Goal: Book appointment/travel/reservation

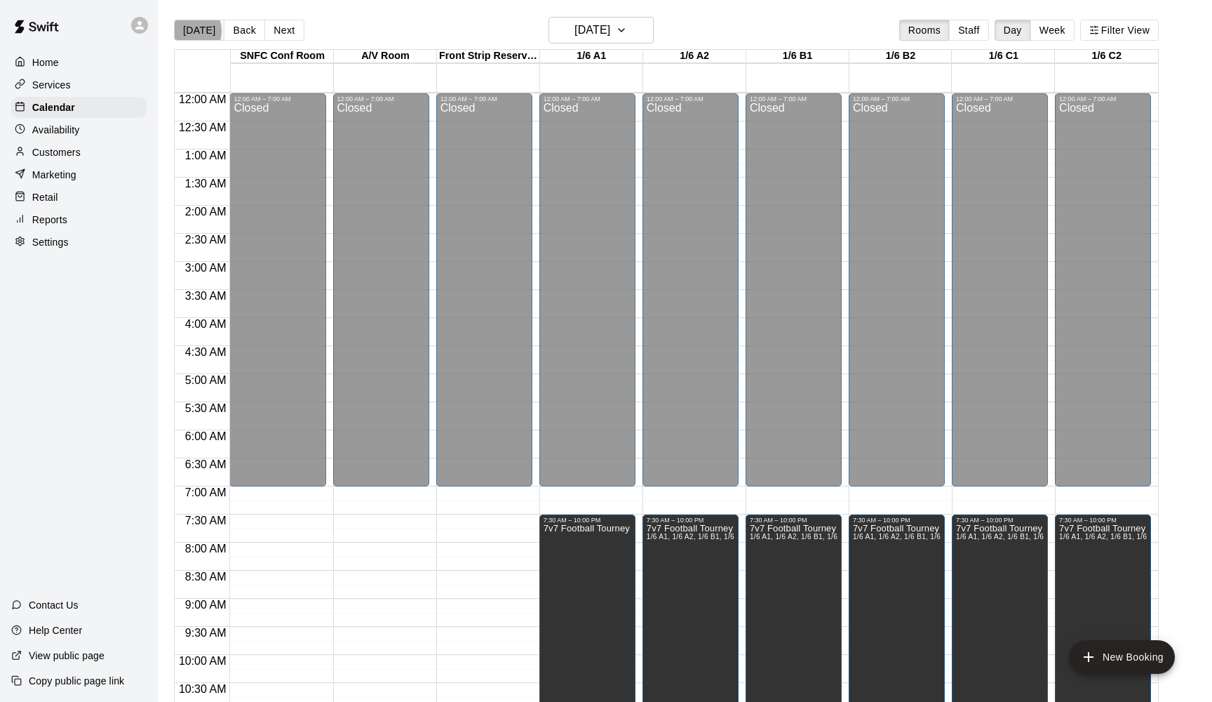
click at [189, 31] on button "[DATE]" at bounding box center [199, 30] width 51 height 21
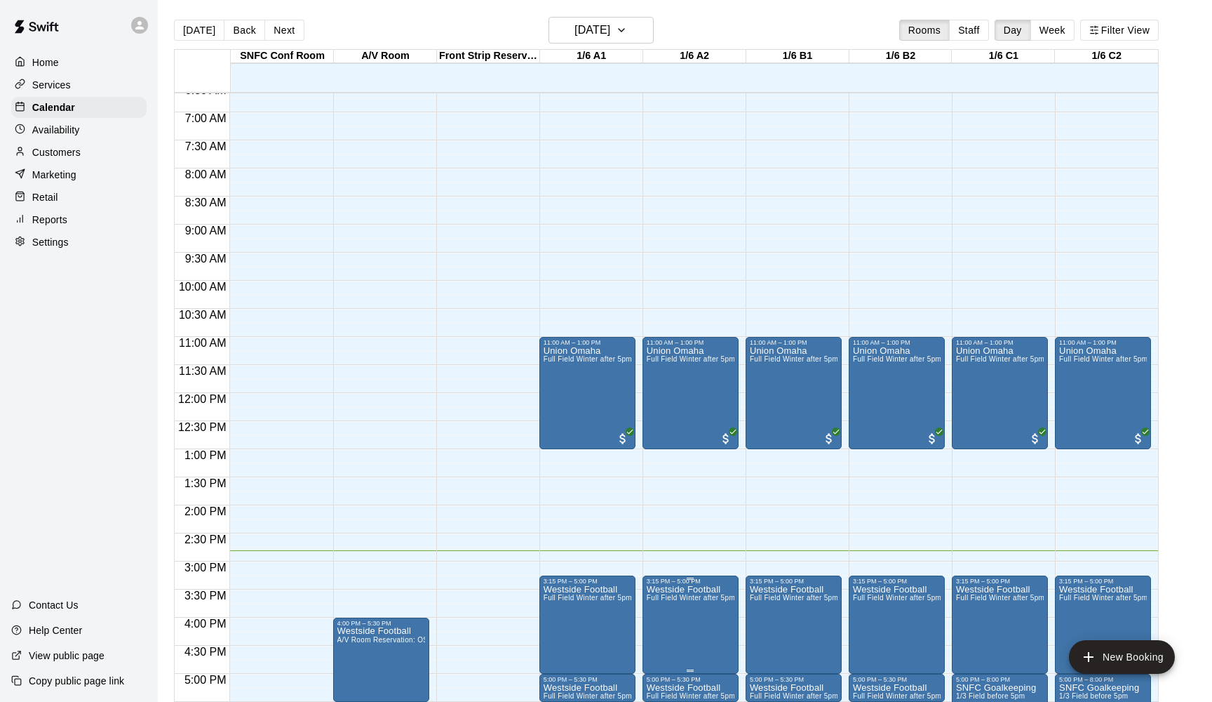
scroll to position [276, 0]
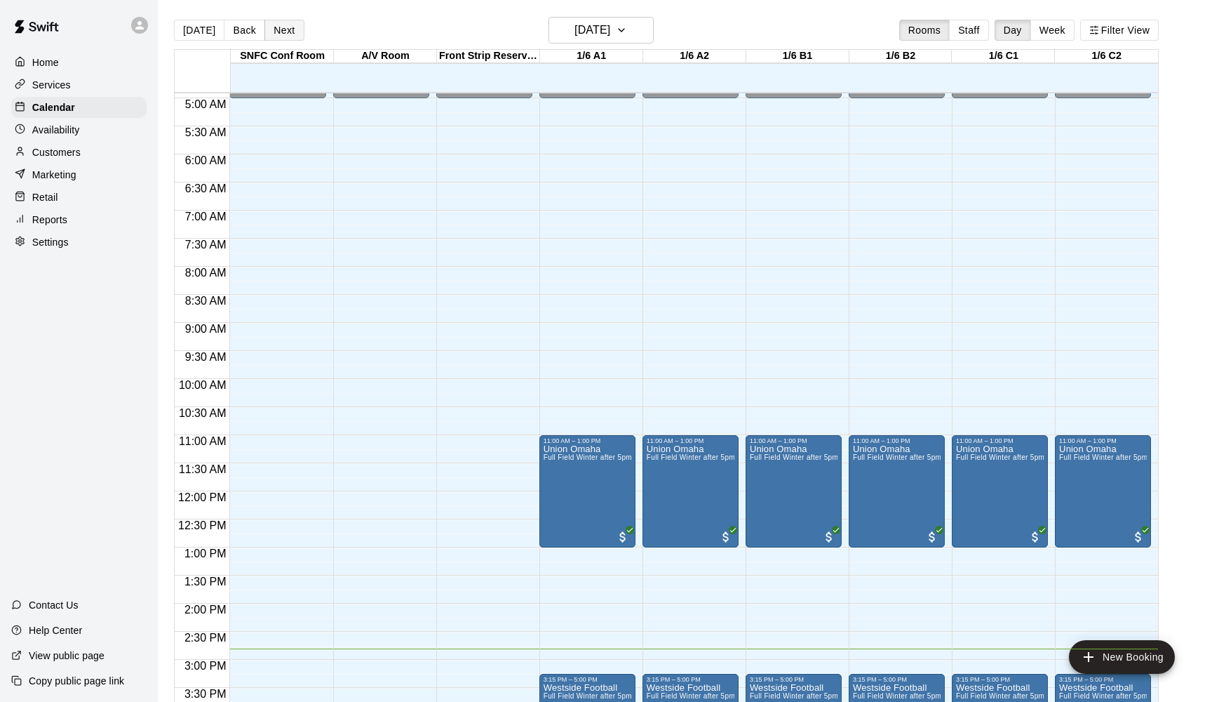
click at [276, 35] on button "Next" at bounding box center [283, 30] width 39 height 21
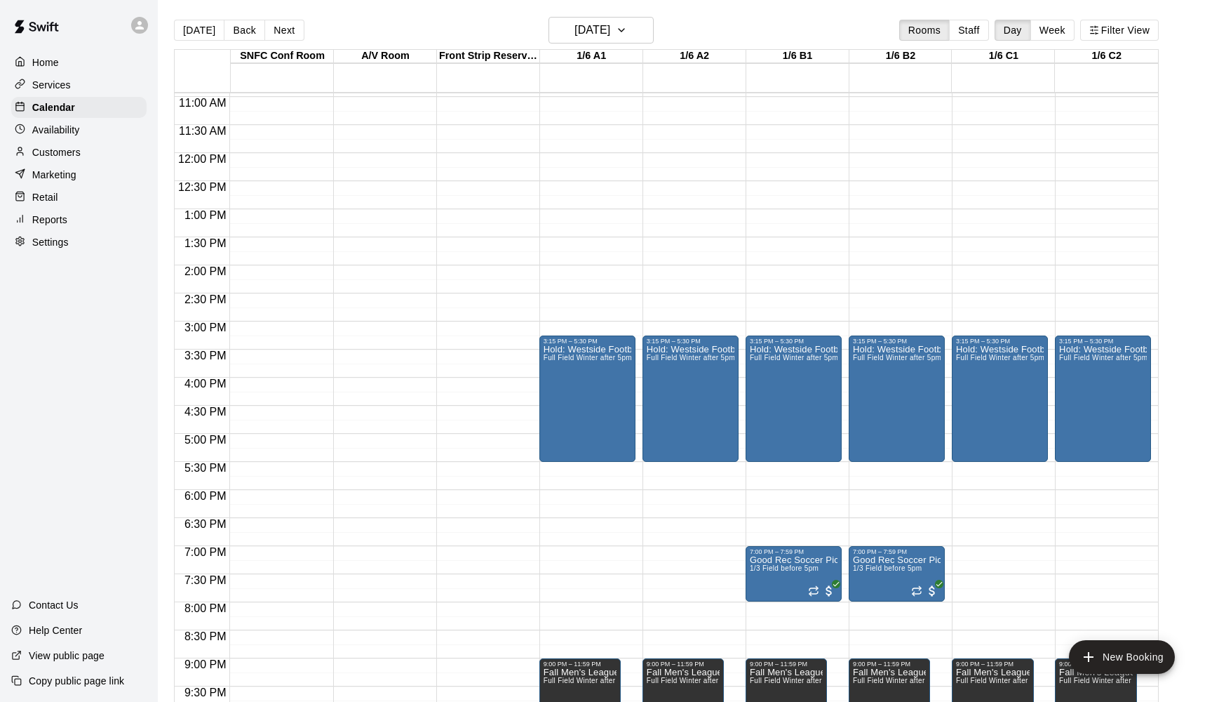
scroll to position [617, 0]
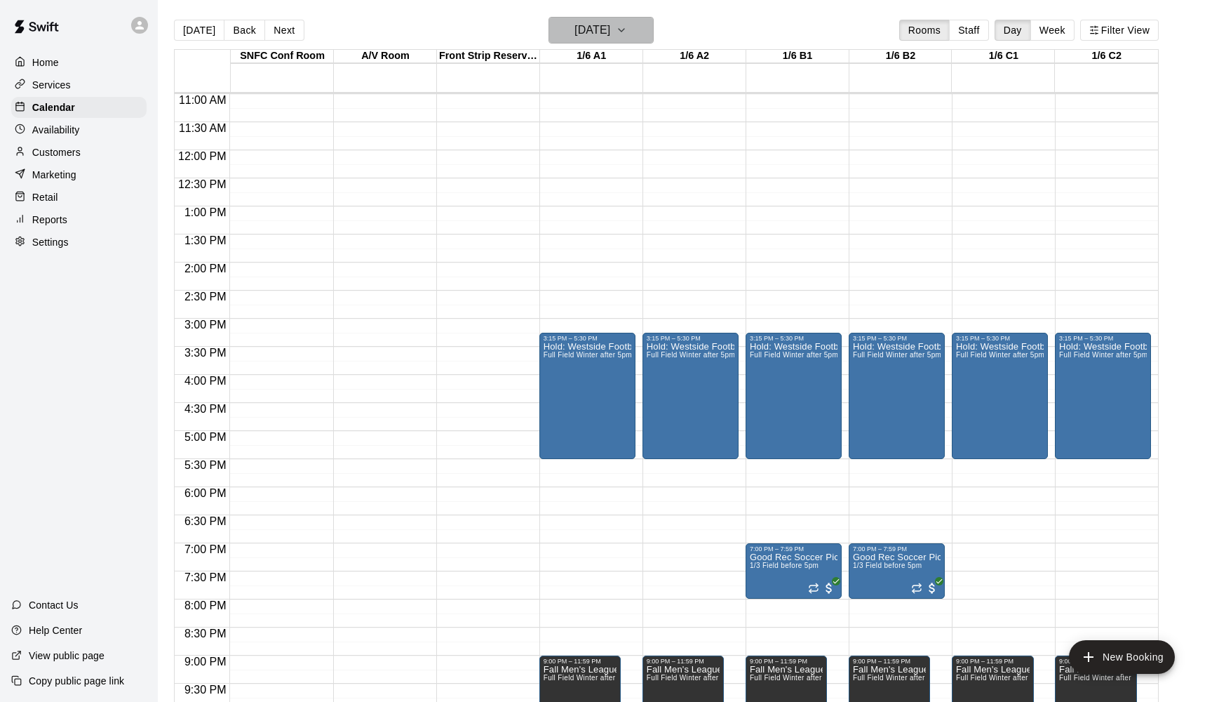
click at [601, 36] on h6 "[DATE]" at bounding box center [593, 30] width 36 height 20
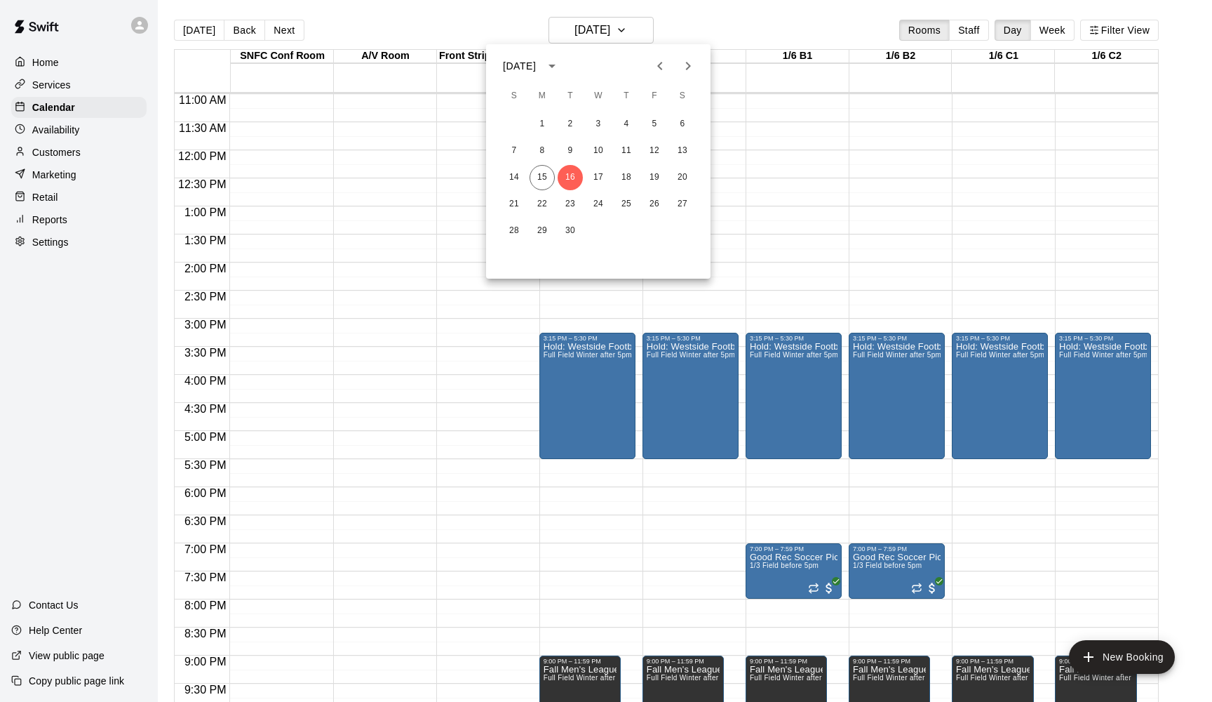
click at [682, 66] on icon "Next month" at bounding box center [688, 66] width 17 height 17
click at [570, 173] on button "14" at bounding box center [570, 177] width 25 height 25
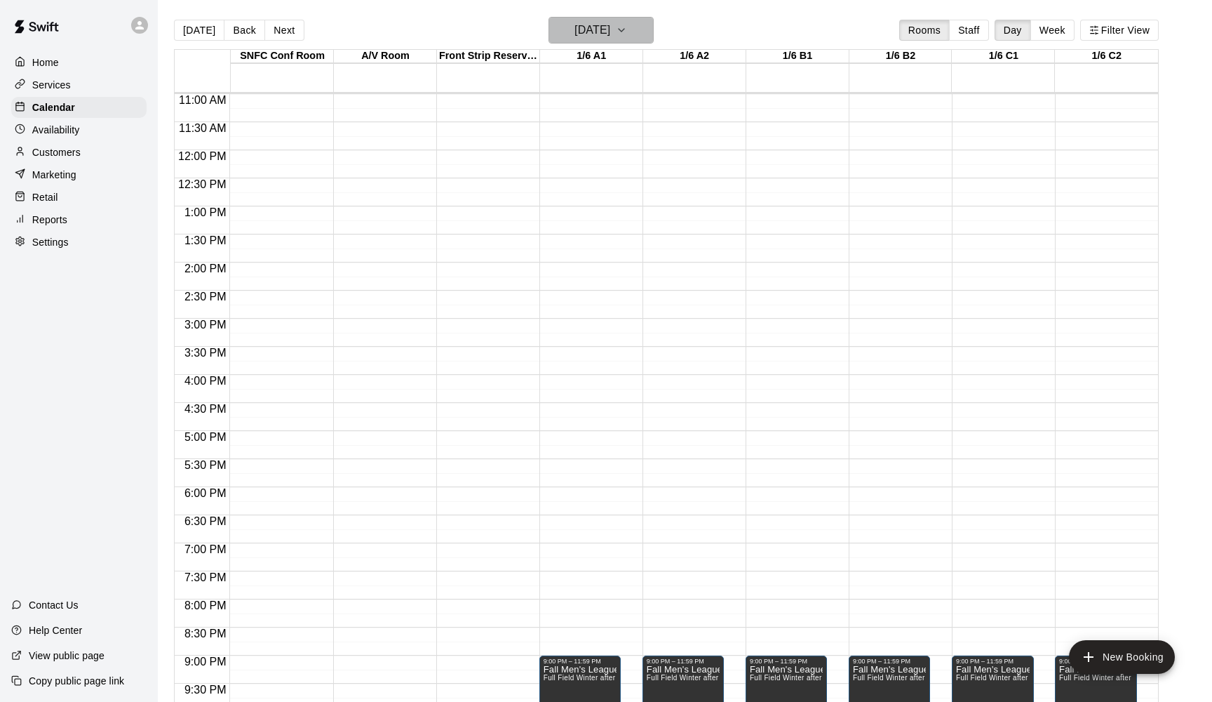
click at [604, 32] on h6 "[DATE]" at bounding box center [593, 30] width 36 height 20
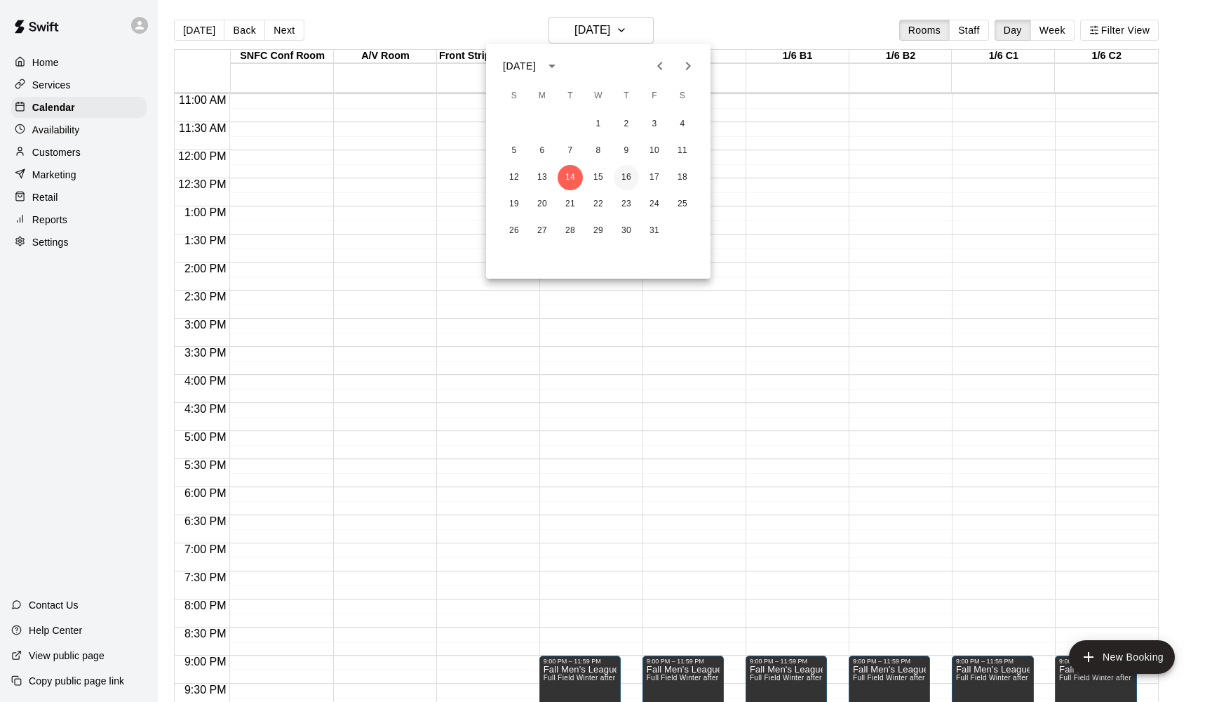
click at [631, 181] on button "16" at bounding box center [626, 177] width 25 height 25
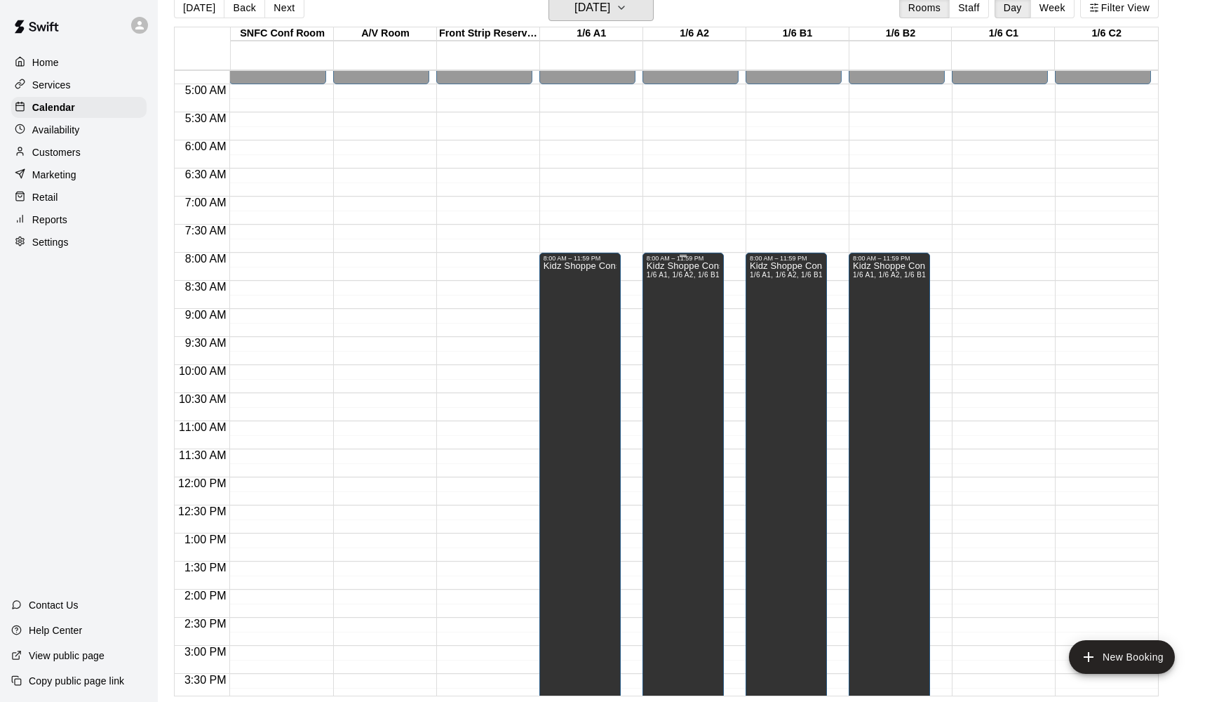
scroll to position [445, 0]
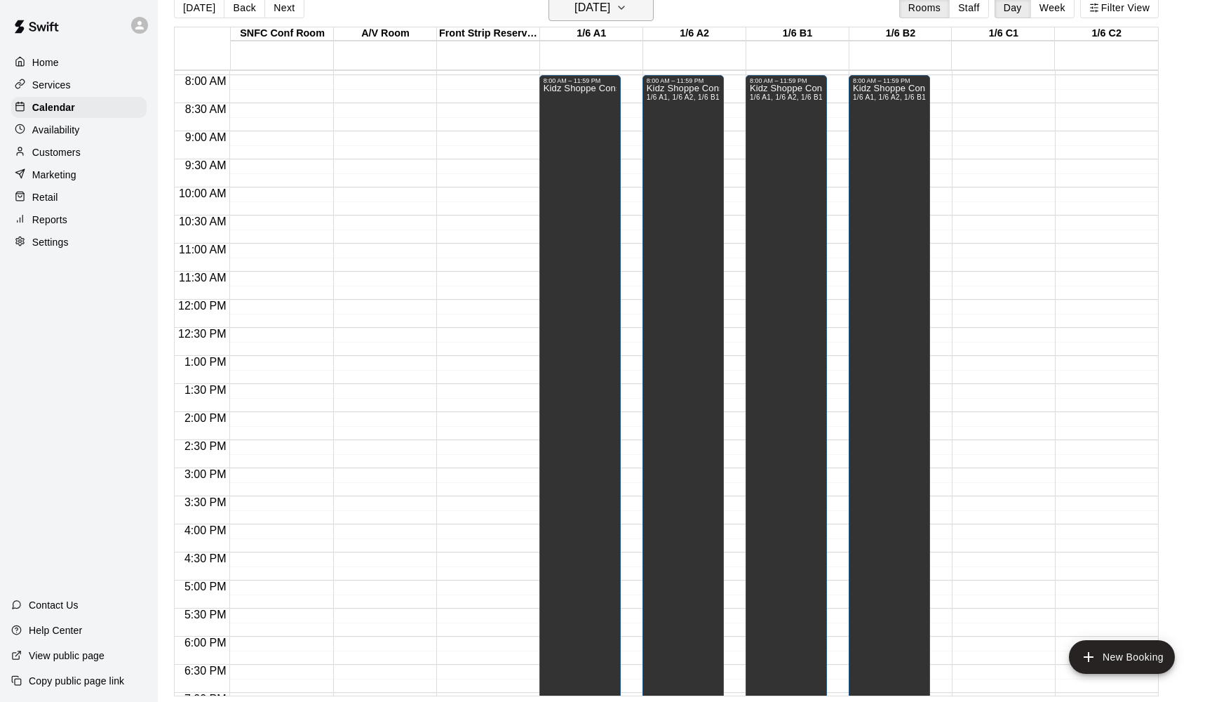
click at [577, 8] on h6 "[DATE]" at bounding box center [593, 8] width 36 height 20
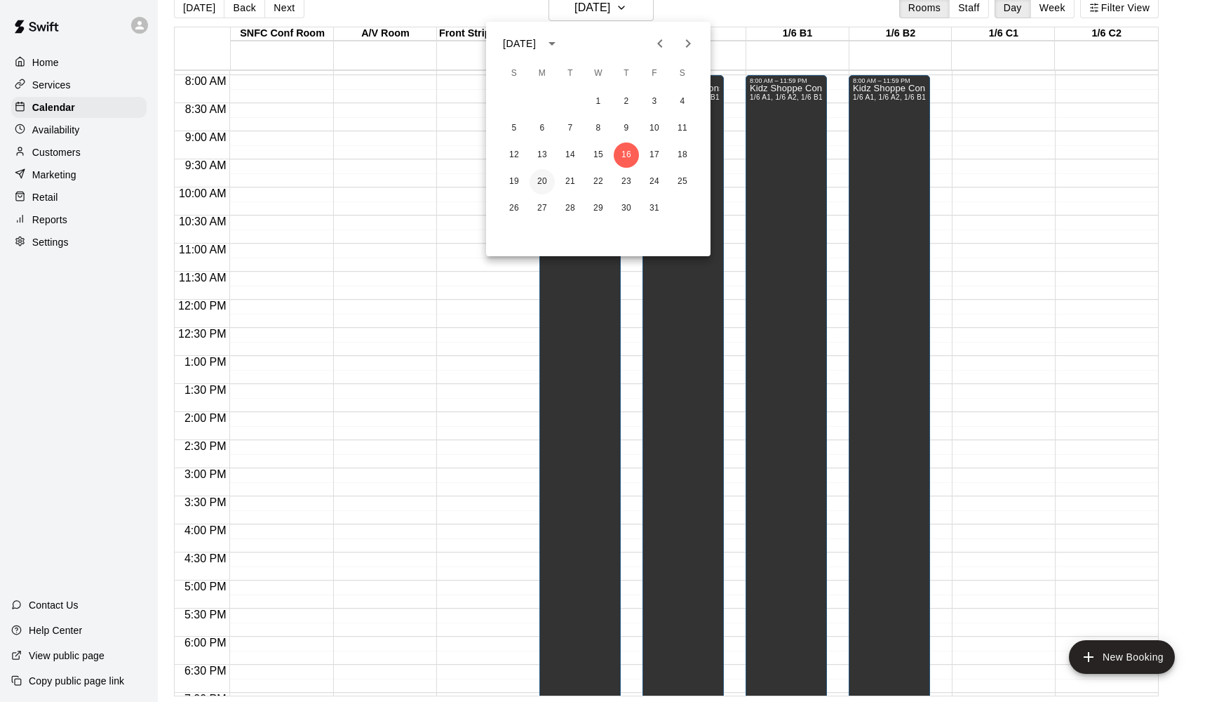
click at [540, 175] on button "20" at bounding box center [542, 181] width 25 height 25
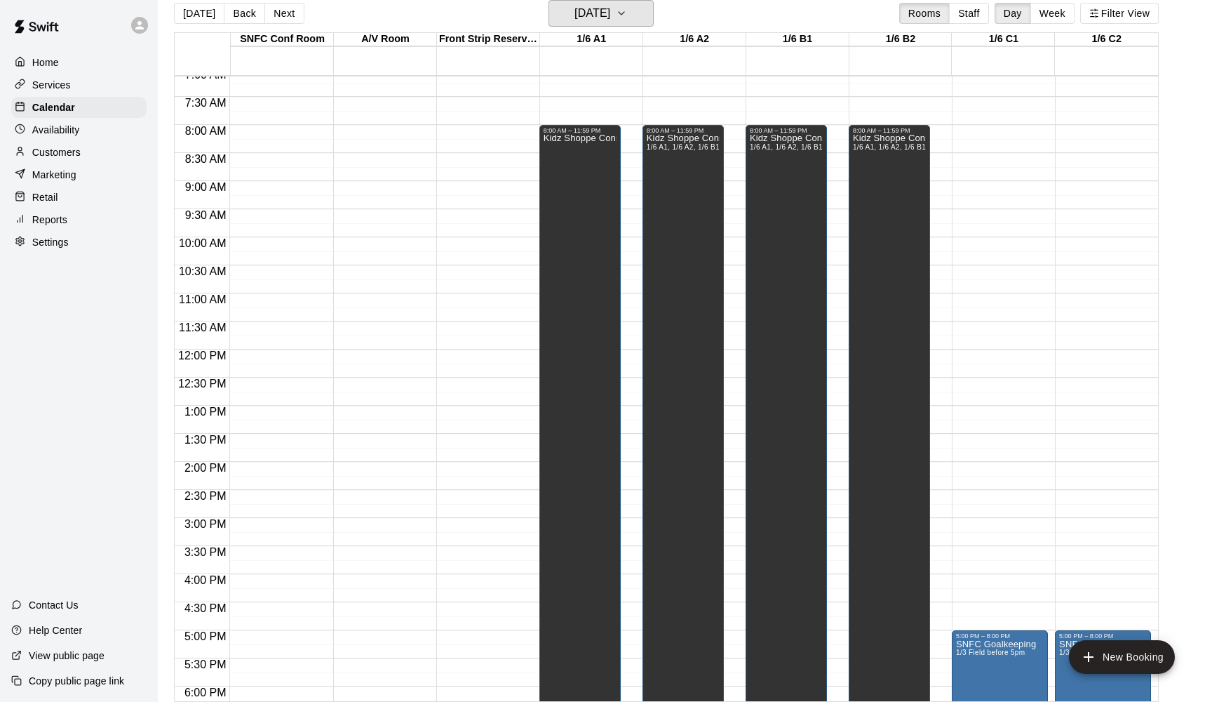
scroll to position [387, 0]
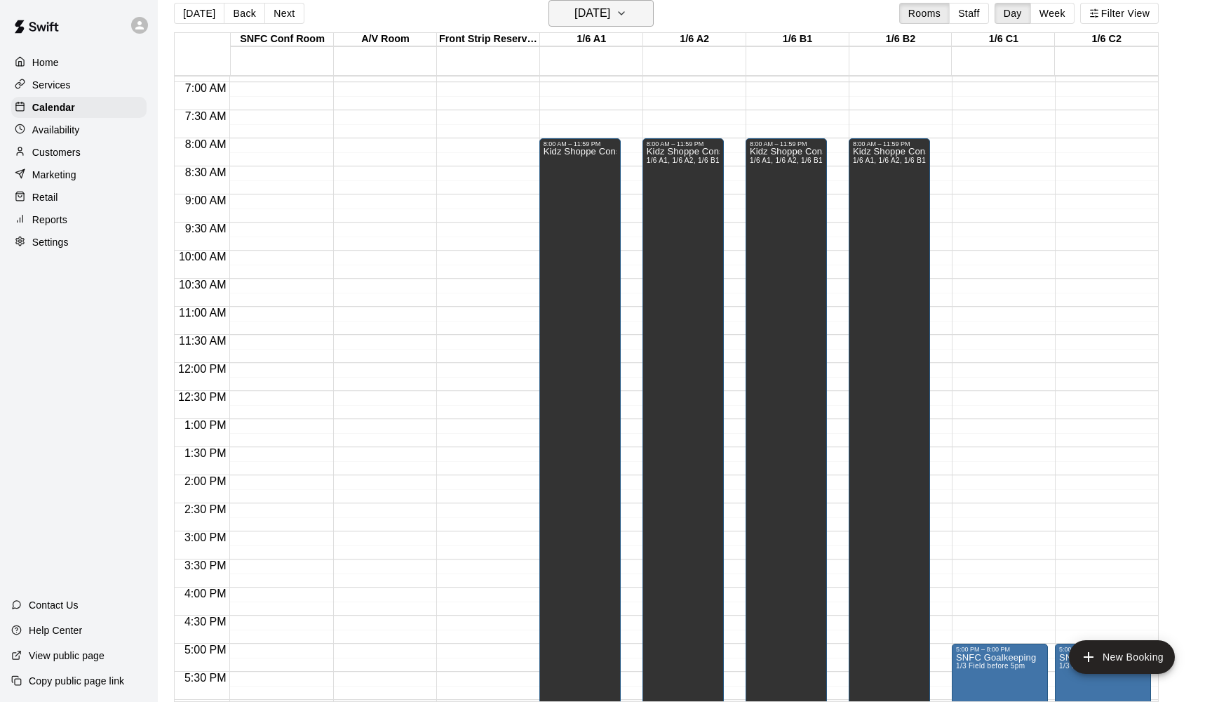
click at [610, 15] on h6 "[DATE]" at bounding box center [593, 14] width 36 height 20
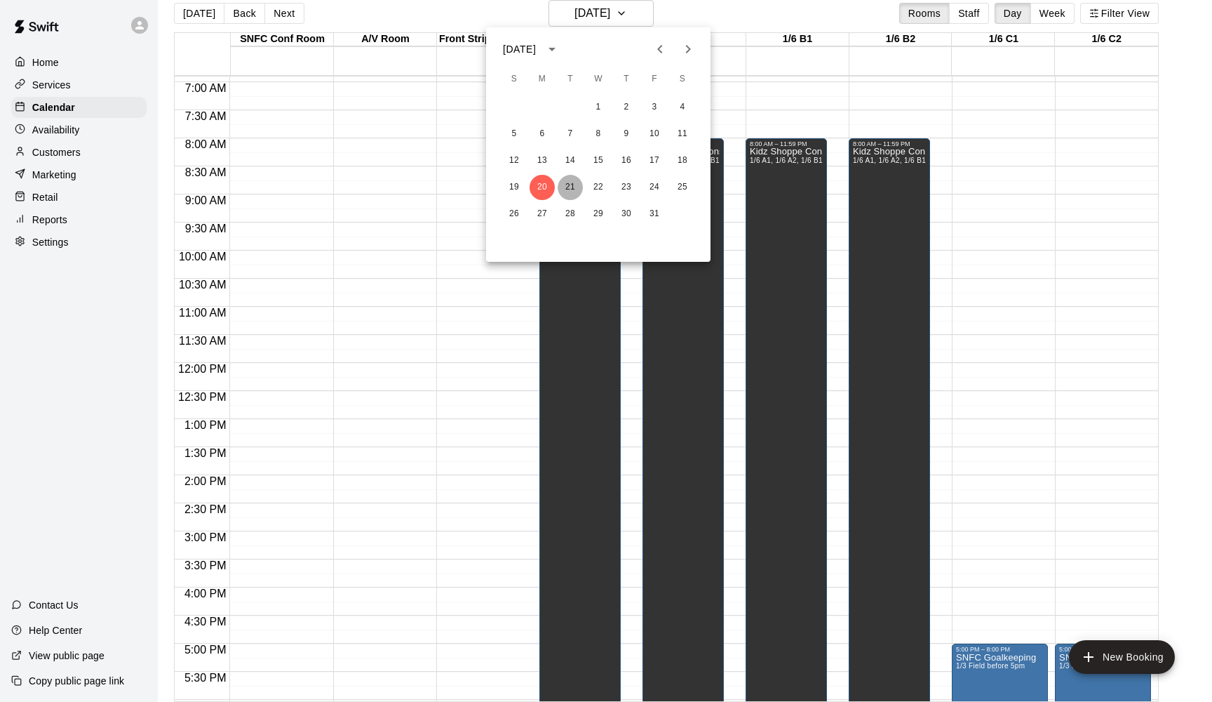
click at [566, 187] on button "21" at bounding box center [570, 187] width 25 height 25
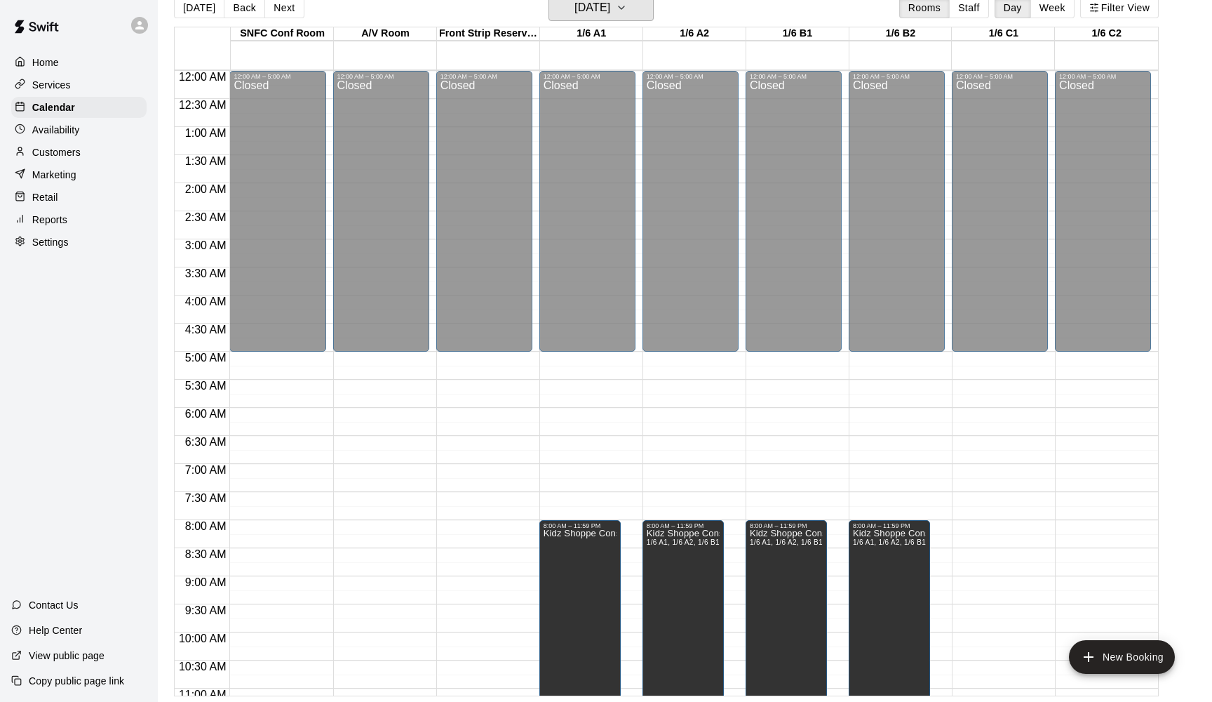
scroll to position [0, 0]
click at [610, 18] on h6 "[DATE]" at bounding box center [593, 8] width 36 height 20
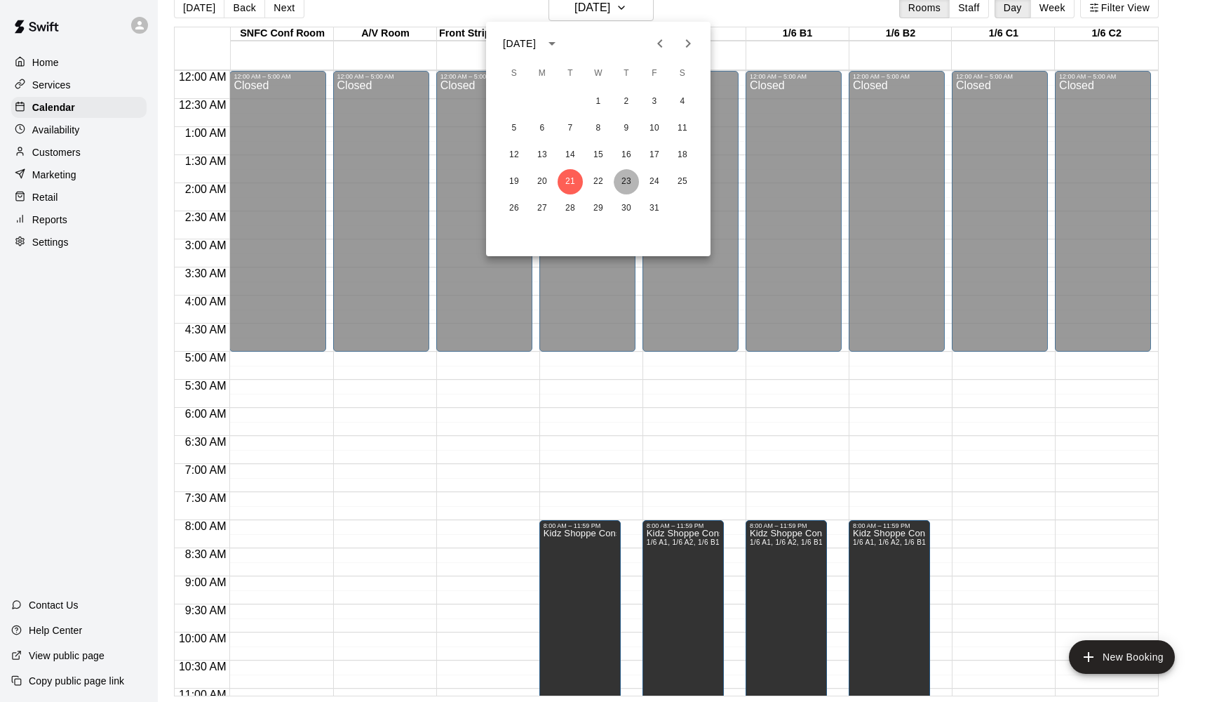
click at [625, 181] on button "23" at bounding box center [626, 181] width 25 height 25
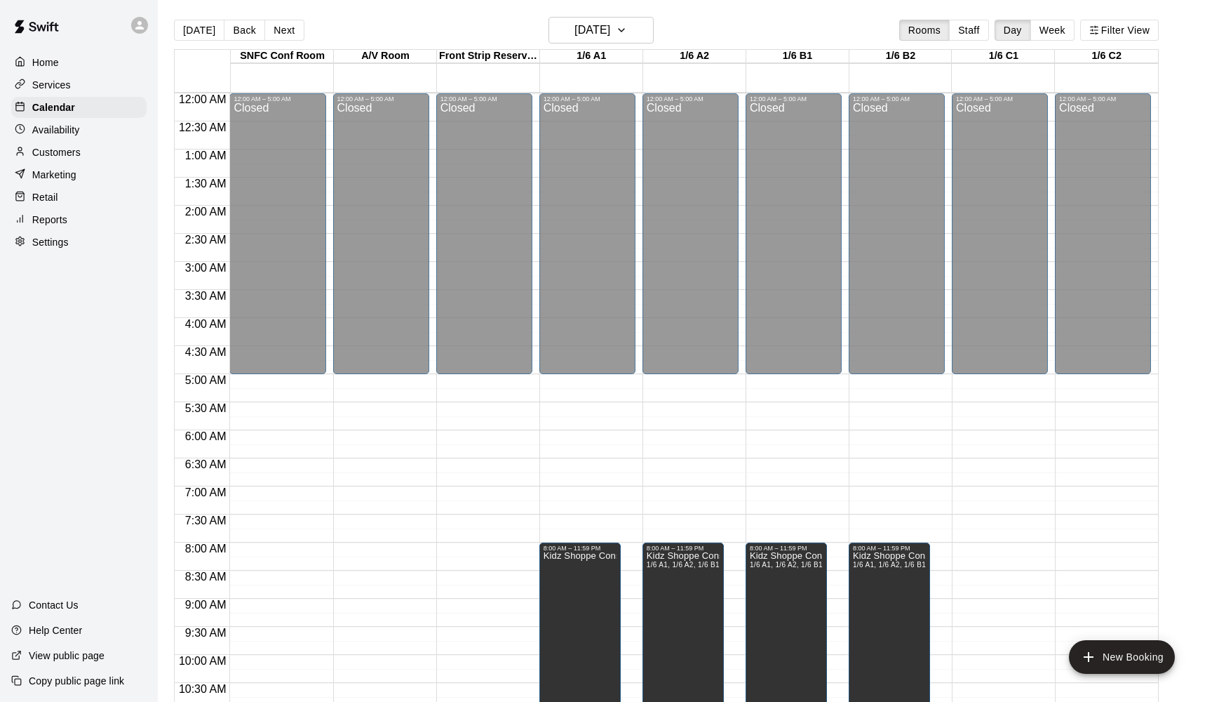
click at [748, 36] on div "[DATE] Back [DATE][DATE] Rooms Staff Day Week Filter View" at bounding box center [666, 33] width 985 height 32
